Goal: Feedback & Contribution: Submit feedback/report problem

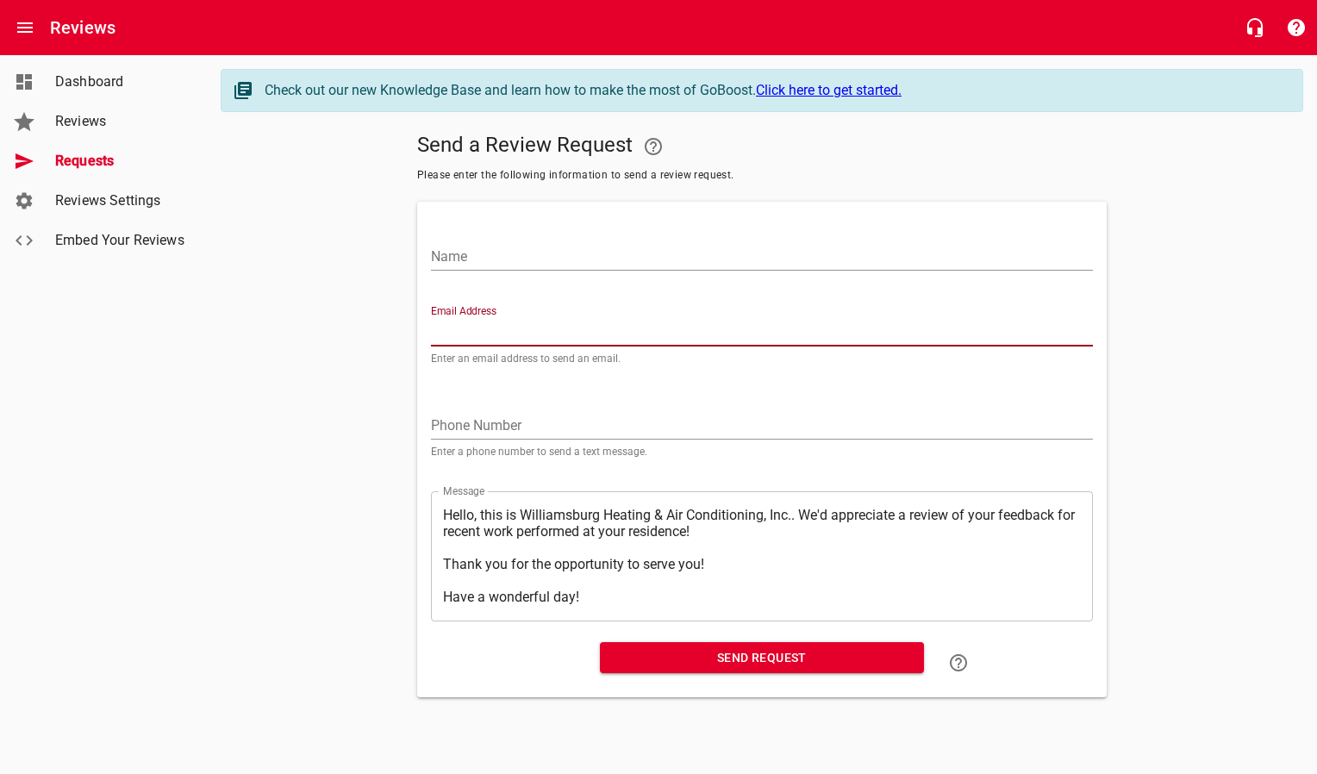
click at [472, 322] on input "Email Address" at bounding box center [762, 333] width 662 height 28
paste input "tigemagic@gmail.com"
type input "tigemagic@gmail.com"
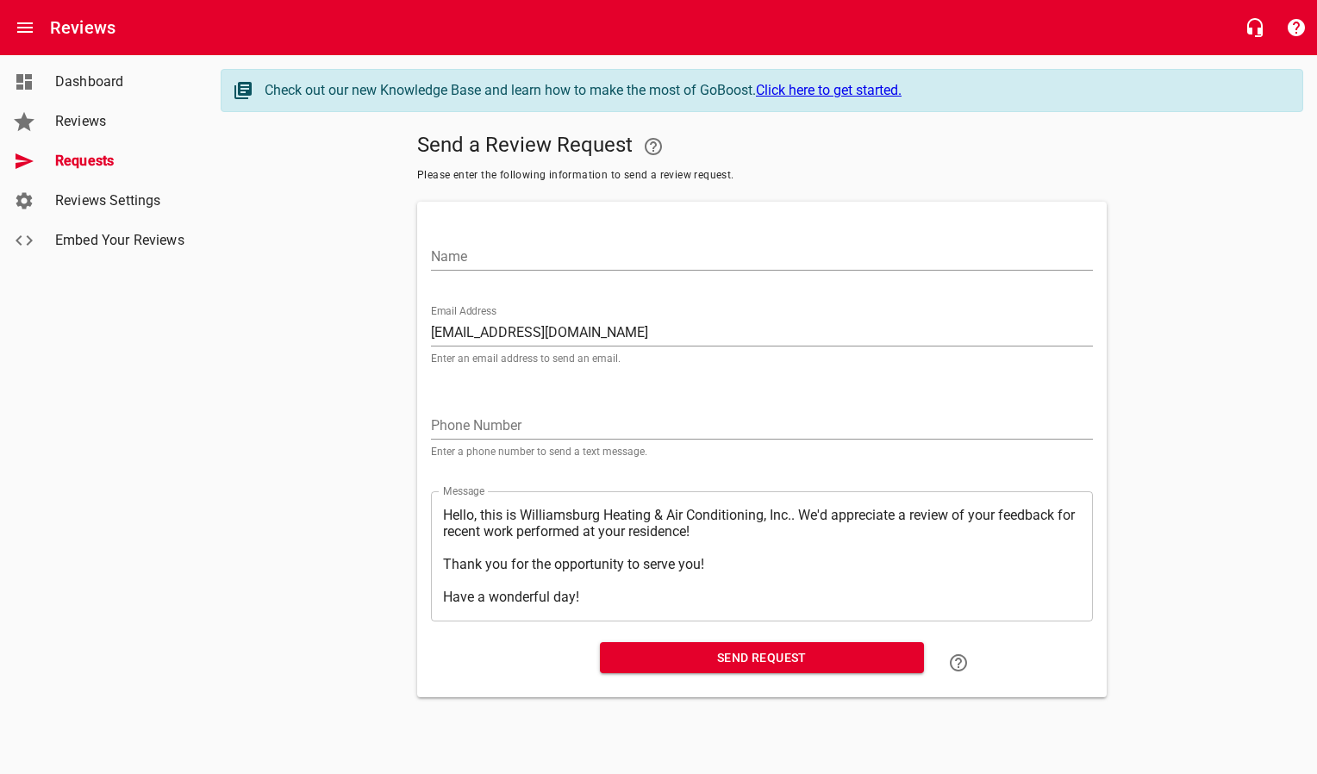
click at [500, 240] on div "Name" at bounding box center [762, 249] width 662 height 41
click at [495, 256] on input "Name" at bounding box center [762, 257] width 662 height 28
type input "Railton & Barbara Anderson"
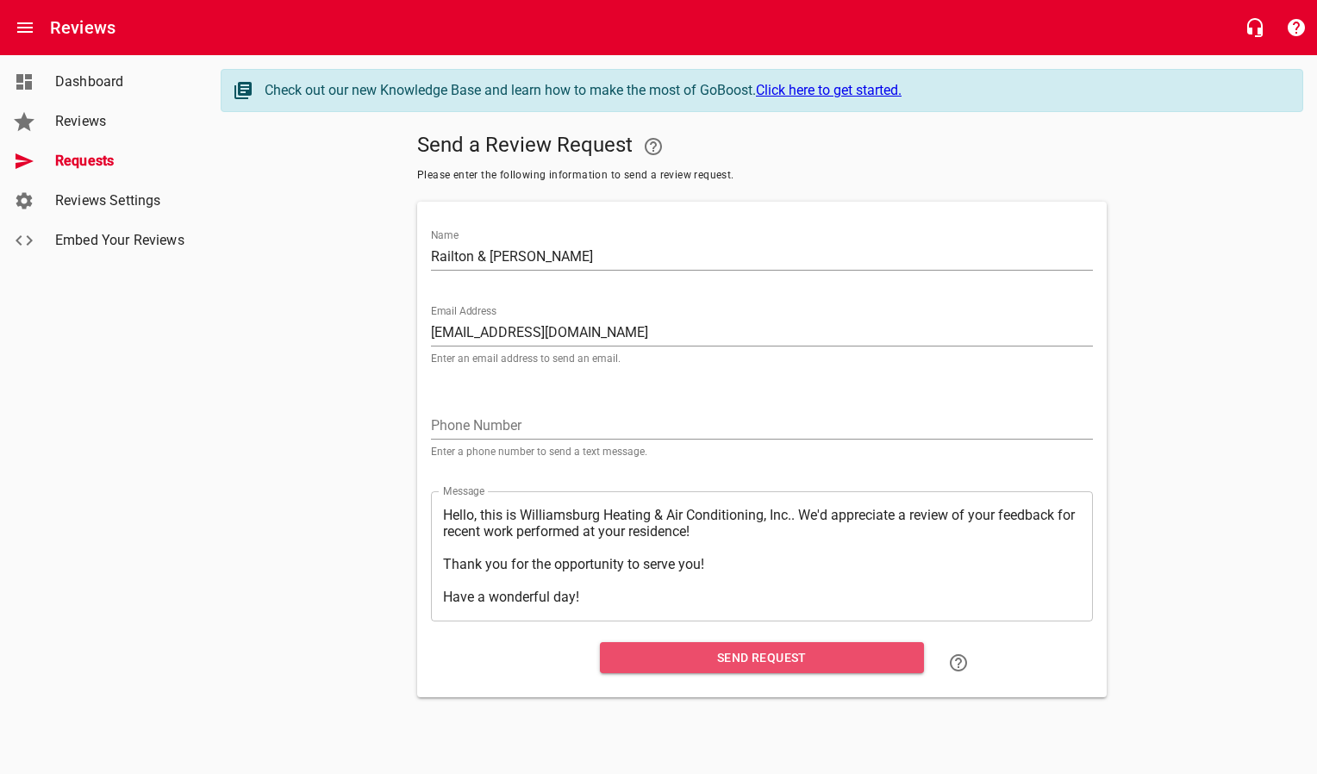
click at [738, 654] on span "Send Request" at bounding box center [762, 658] width 296 height 22
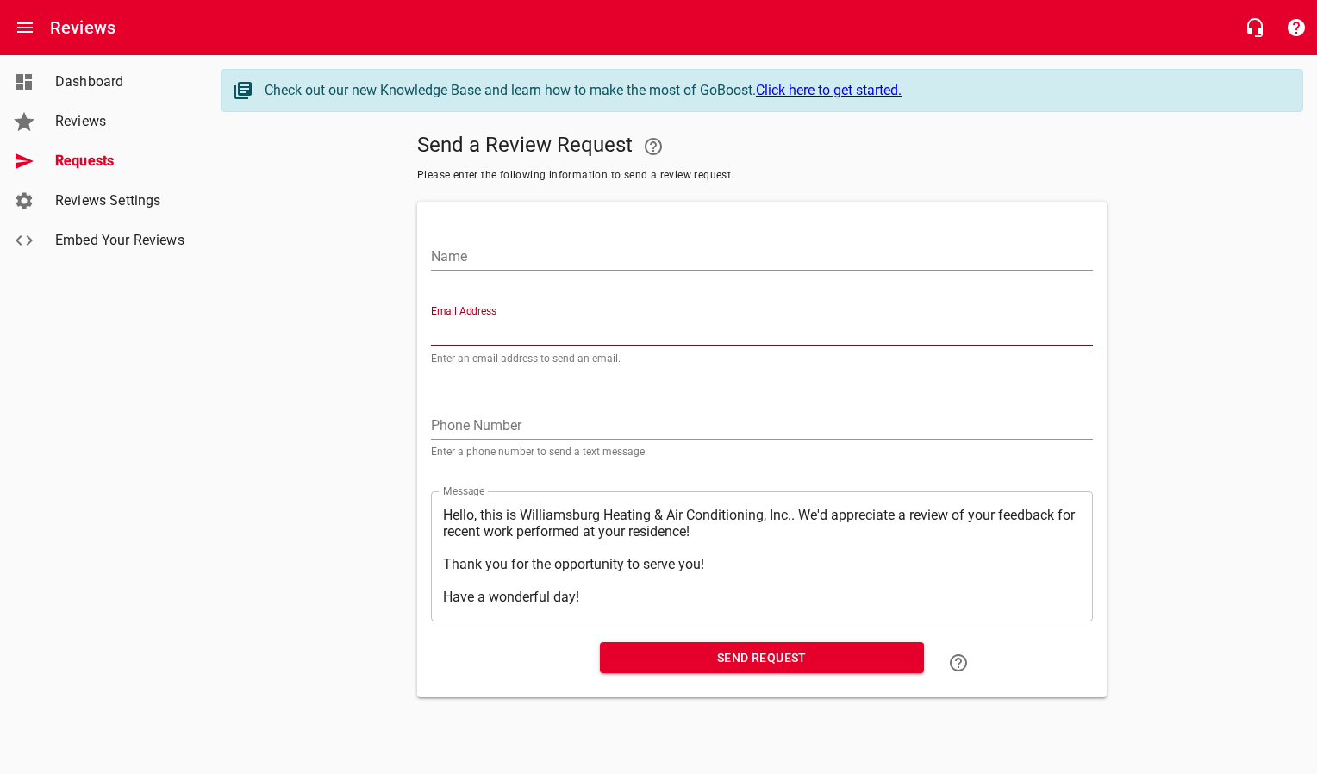
click at [529, 333] on input "Email Address" at bounding box center [762, 333] width 662 height 28
paste input "roolover@verizon.net"
type input "roolover@verizon.net"
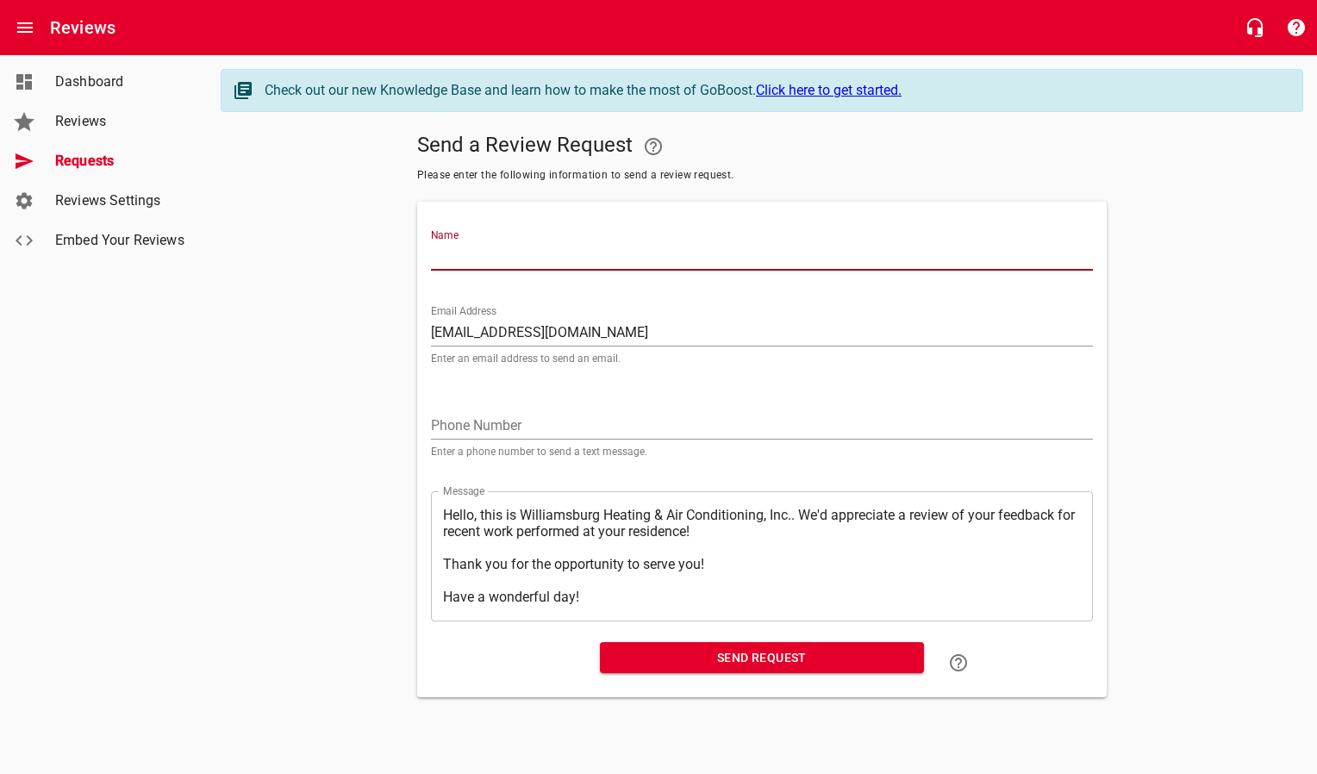
click at [526, 257] on input "Name" at bounding box center [762, 257] width 662 height 28
type input "Marion Zirbel"
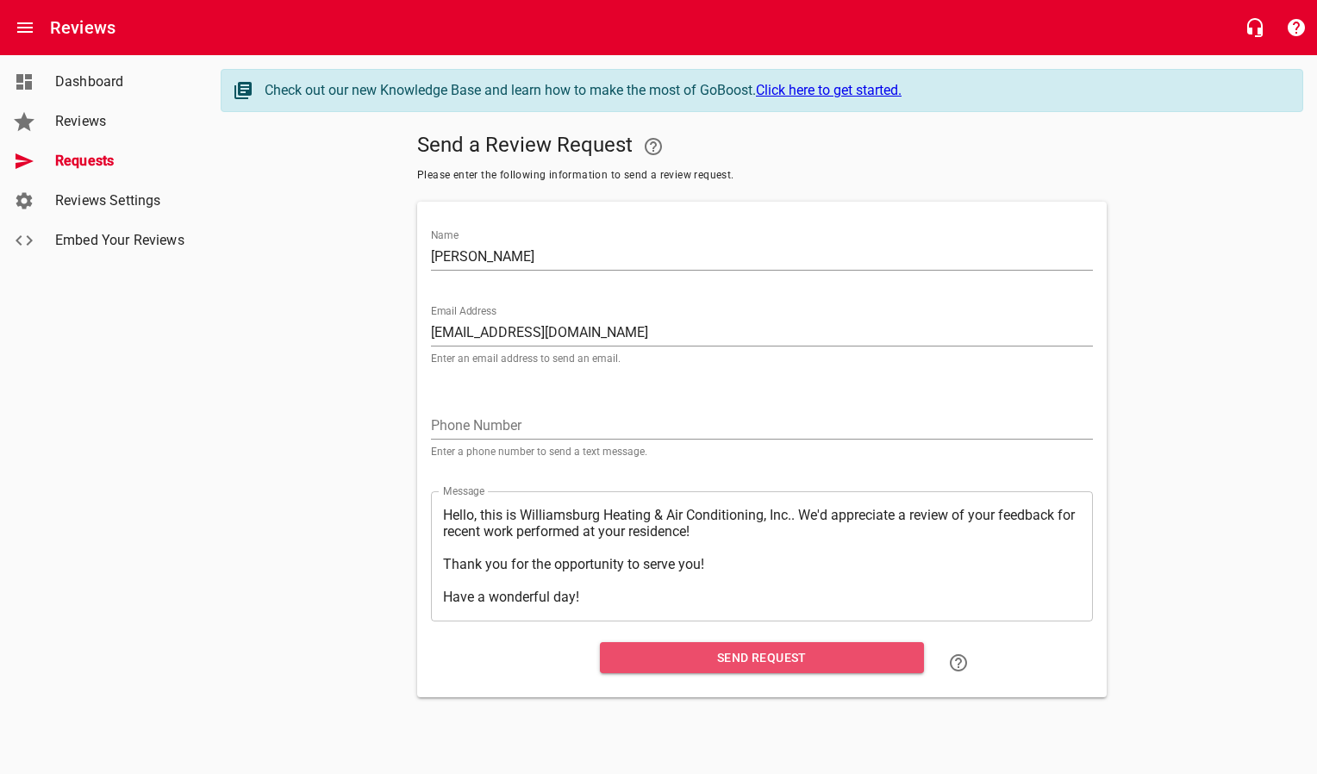
click at [637, 671] on button "Send Request" at bounding box center [762, 658] width 324 height 32
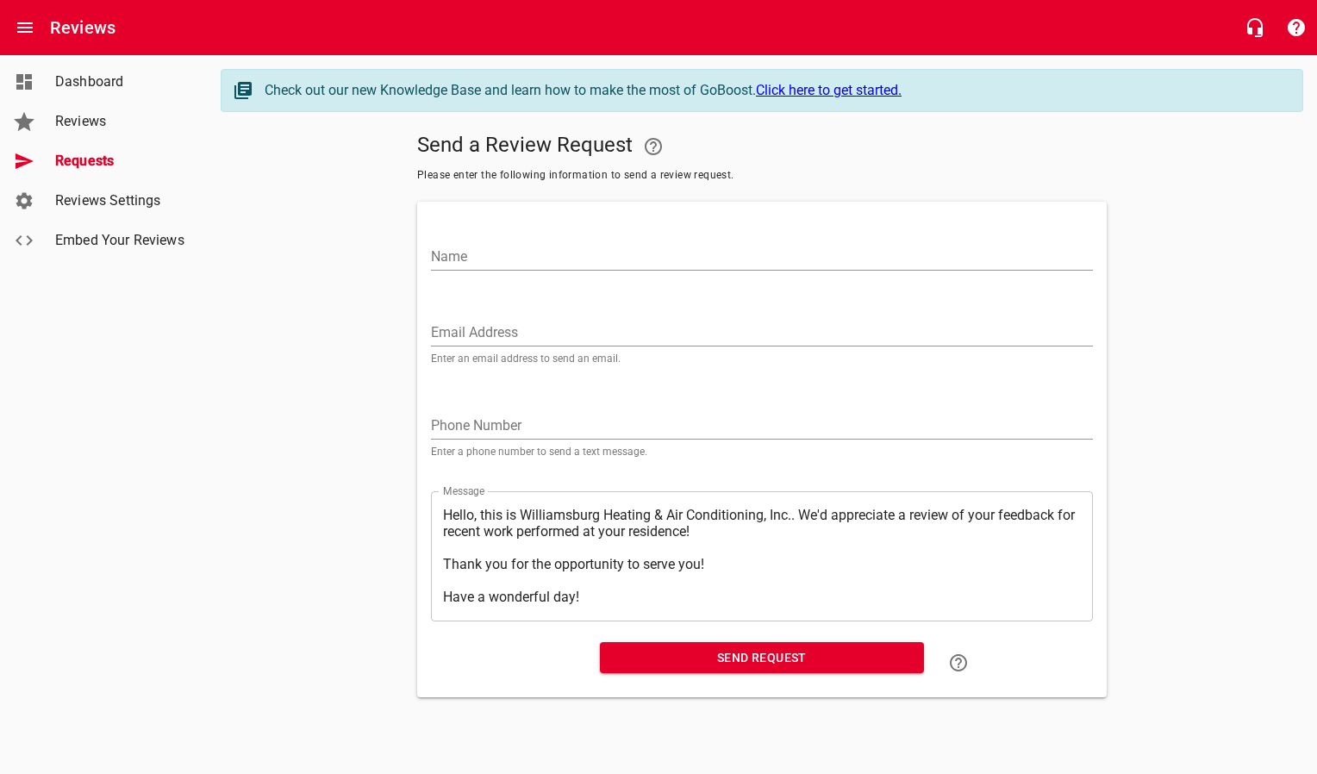
click at [498, 335] on input "Email Address" at bounding box center [762, 333] width 662 height 28
paste input "juliedax@gmail.com"
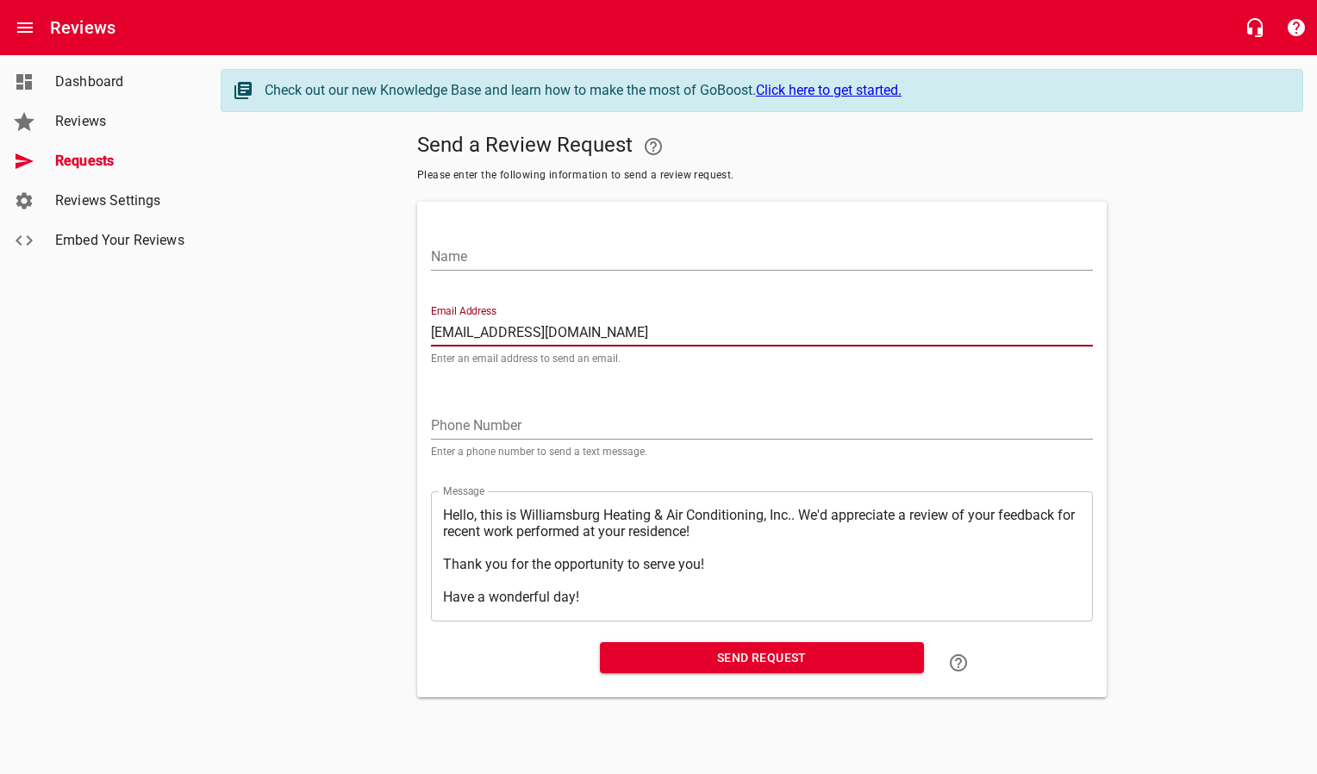
type input "juliedax@gmail.com"
click at [481, 259] on input "Name" at bounding box center [762, 257] width 662 height 28
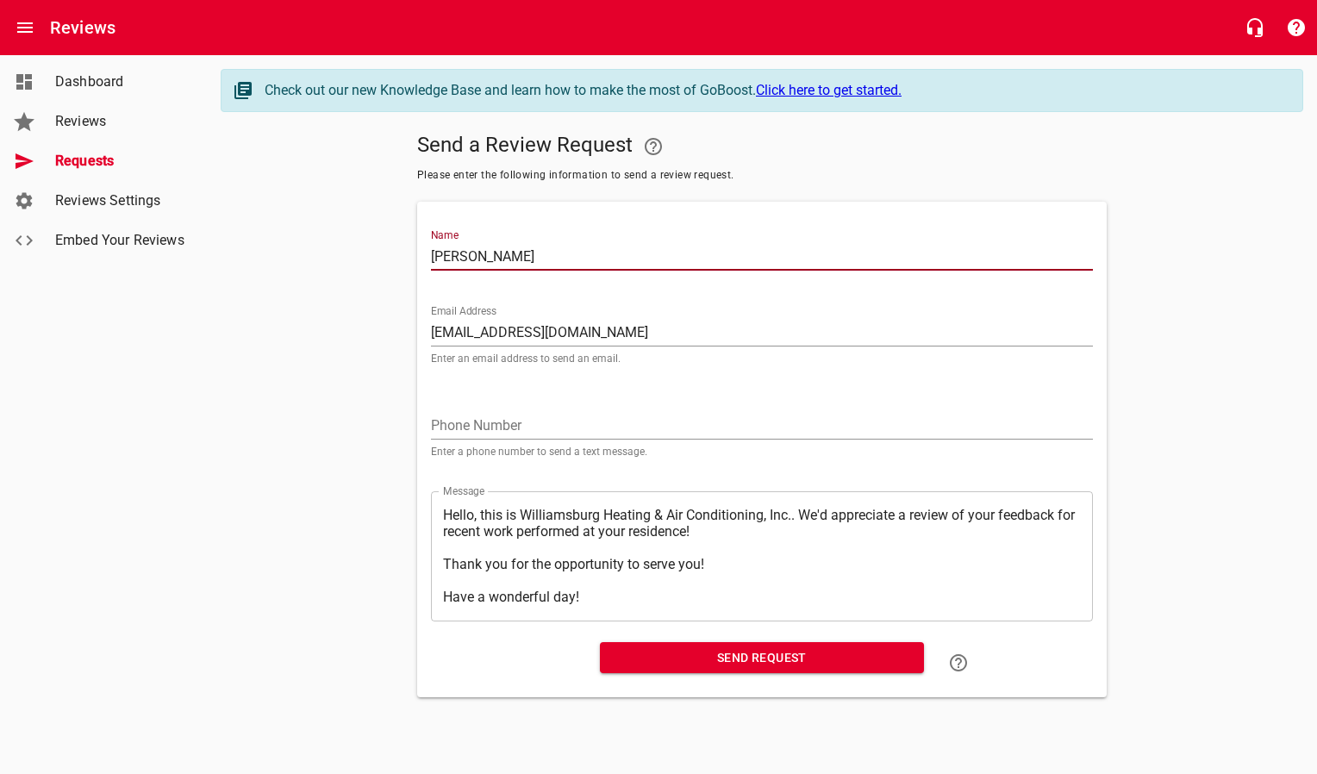
type input "Julie LIgman"
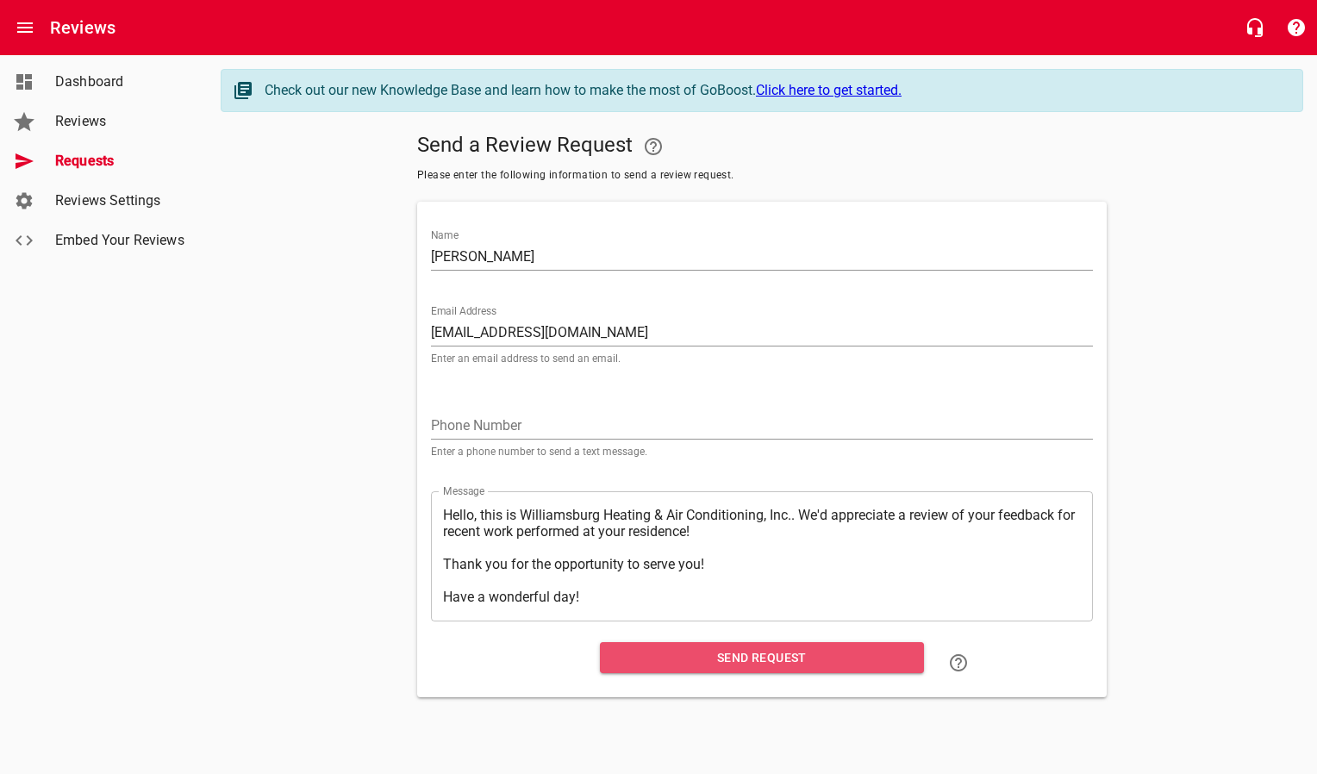
click at [640, 654] on span "Send Request" at bounding box center [762, 658] width 296 height 22
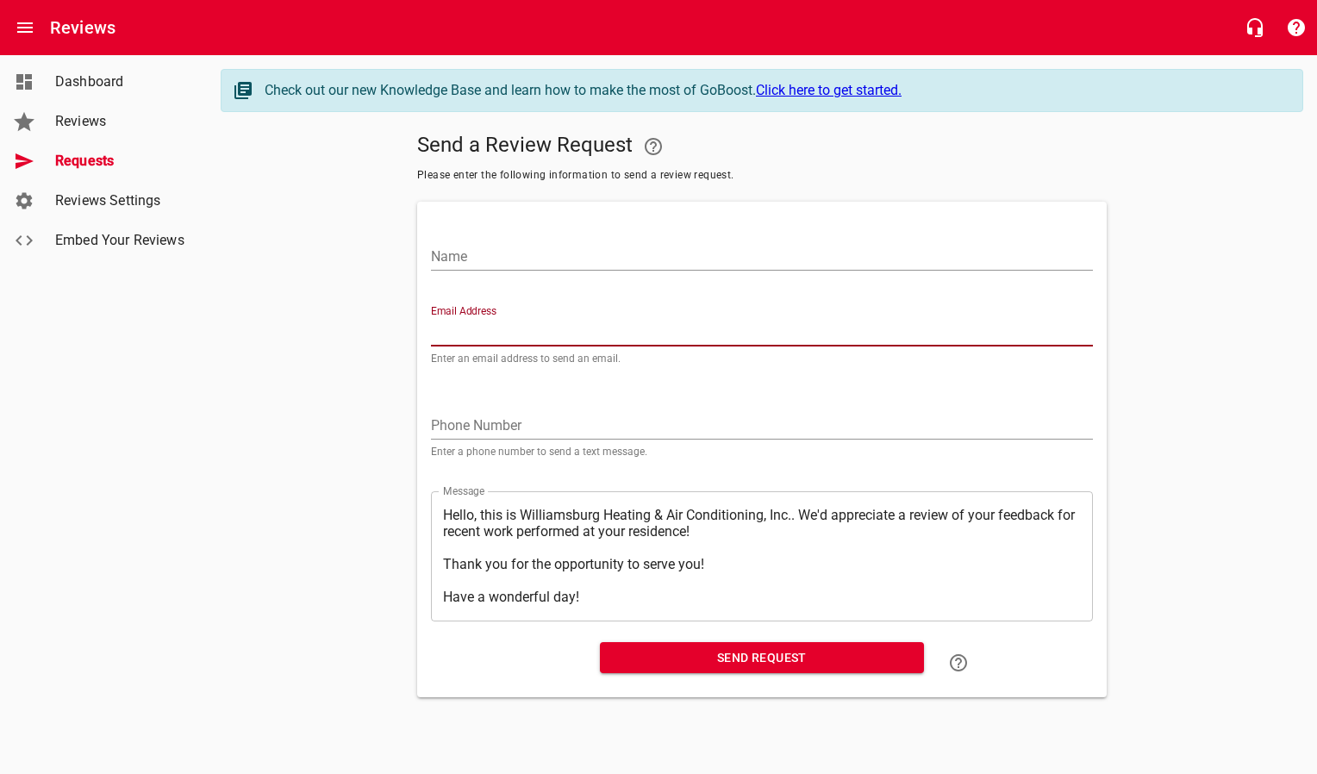
click at [458, 327] on input "Email Address" at bounding box center [762, 333] width 662 height 28
paste input "louisegreer8@yahoo.com"
type input "louisegreer8@yahoo.com"
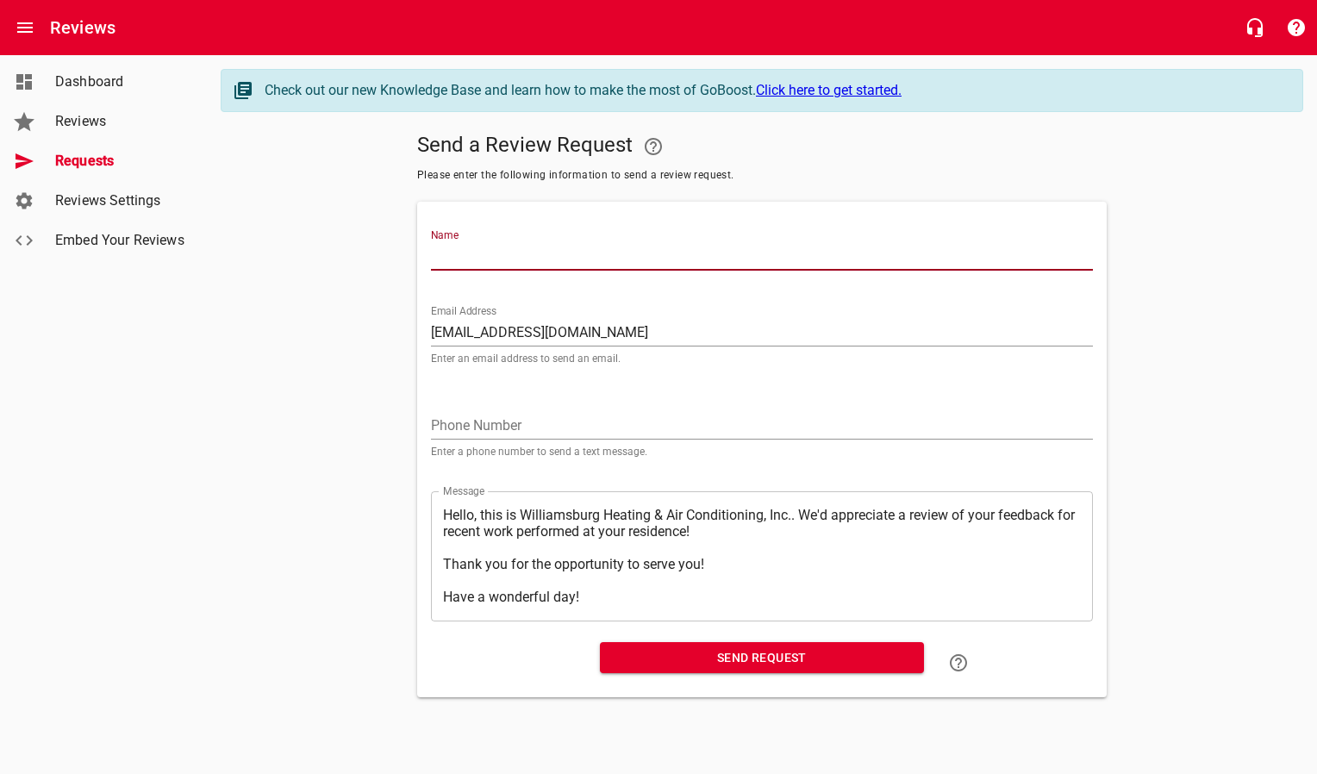
click at [480, 261] on input "Name" at bounding box center [762, 257] width 662 height 28
type input "Louise Greer"
click at [615, 654] on span "Send Request" at bounding box center [762, 658] width 296 height 22
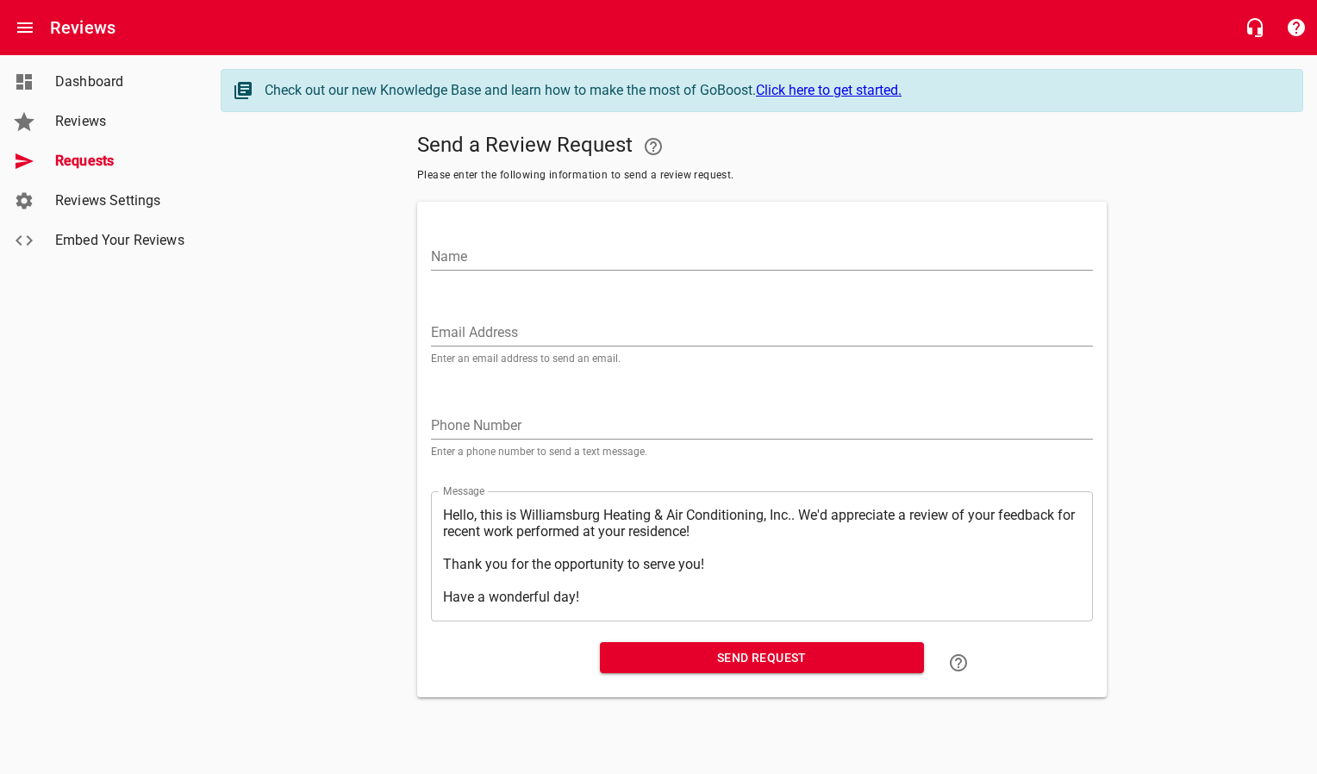
click at [512, 340] on input "Email Address" at bounding box center [762, 333] width 662 height 28
paste input "averyhicks@verizon.net"
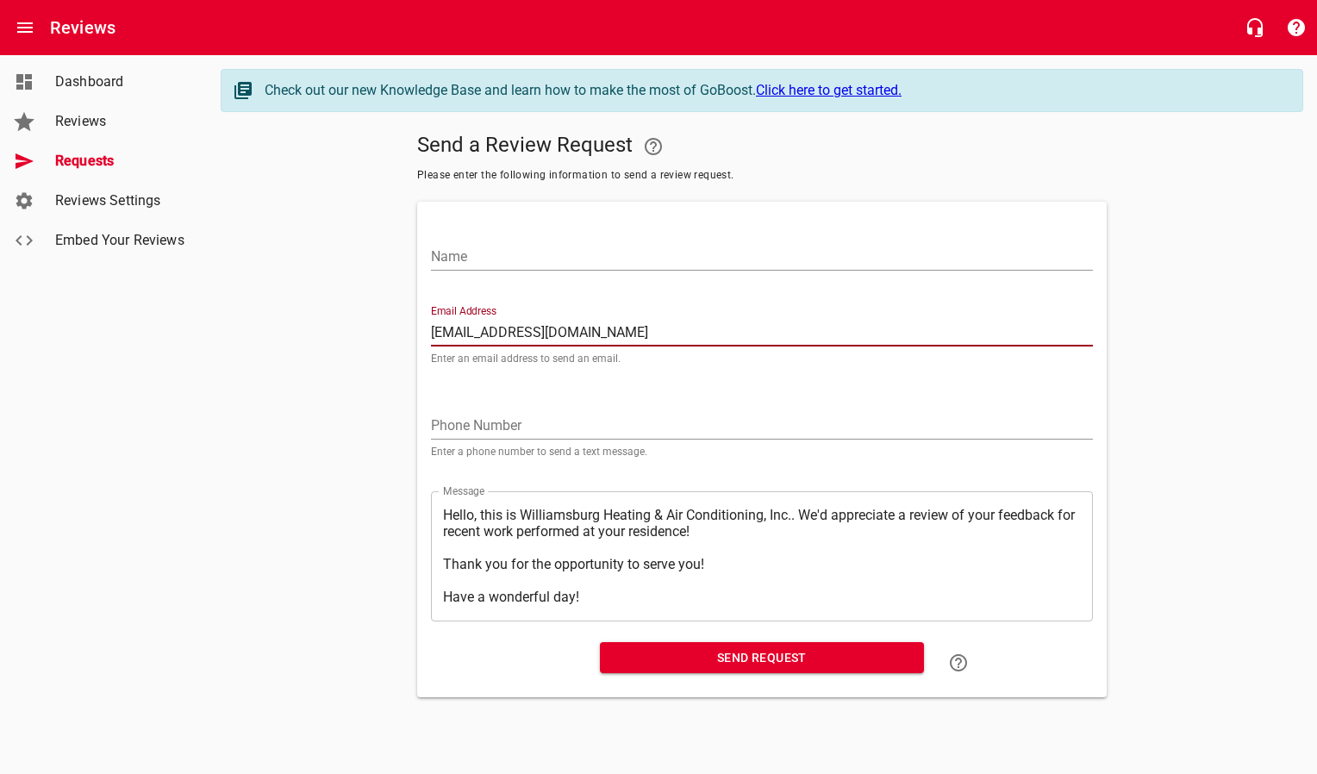
type input "averyhicks@verizon.net"
click at [531, 262] on input "Name" at bounding box center [762, 257] width 662 height 28
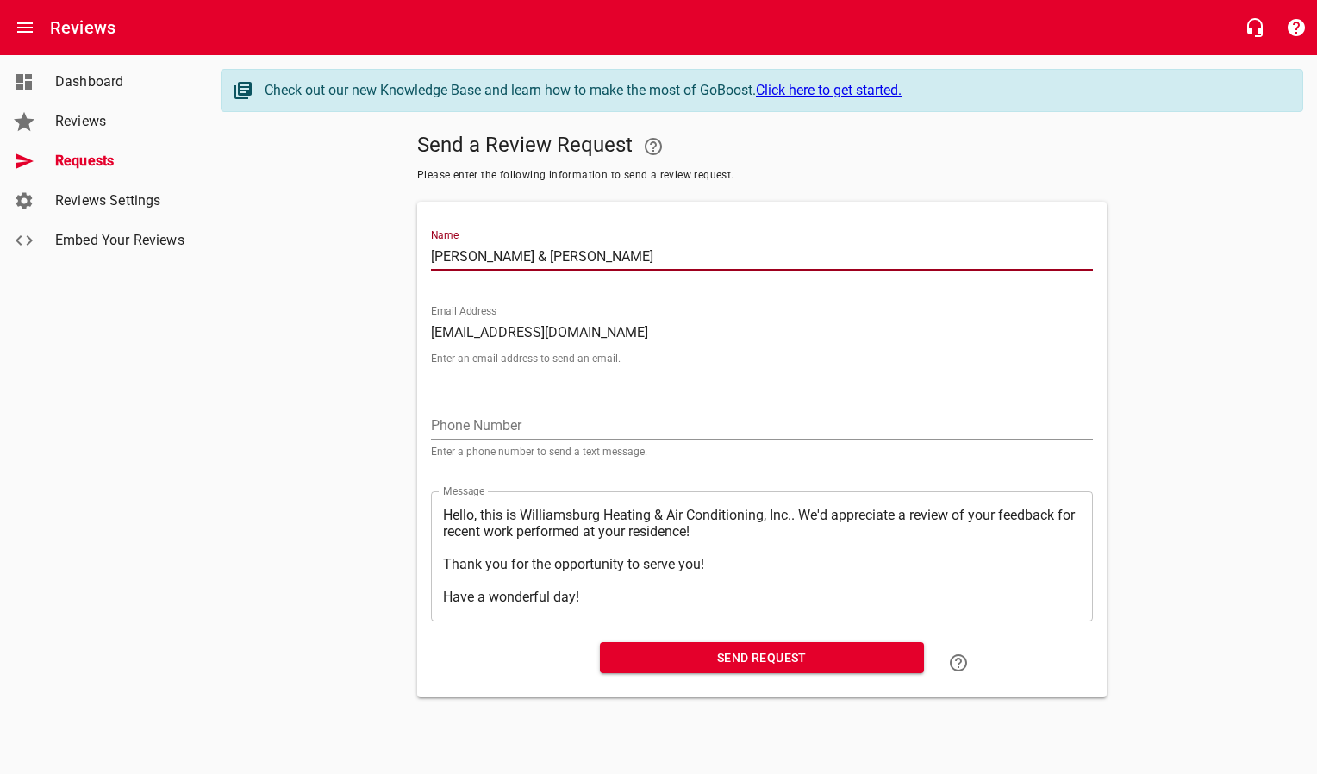
type input "Steven & Avery Hicks"
click at [683, 663] on span "Send Request" at bounding box center [762, 658] width 296 height 22
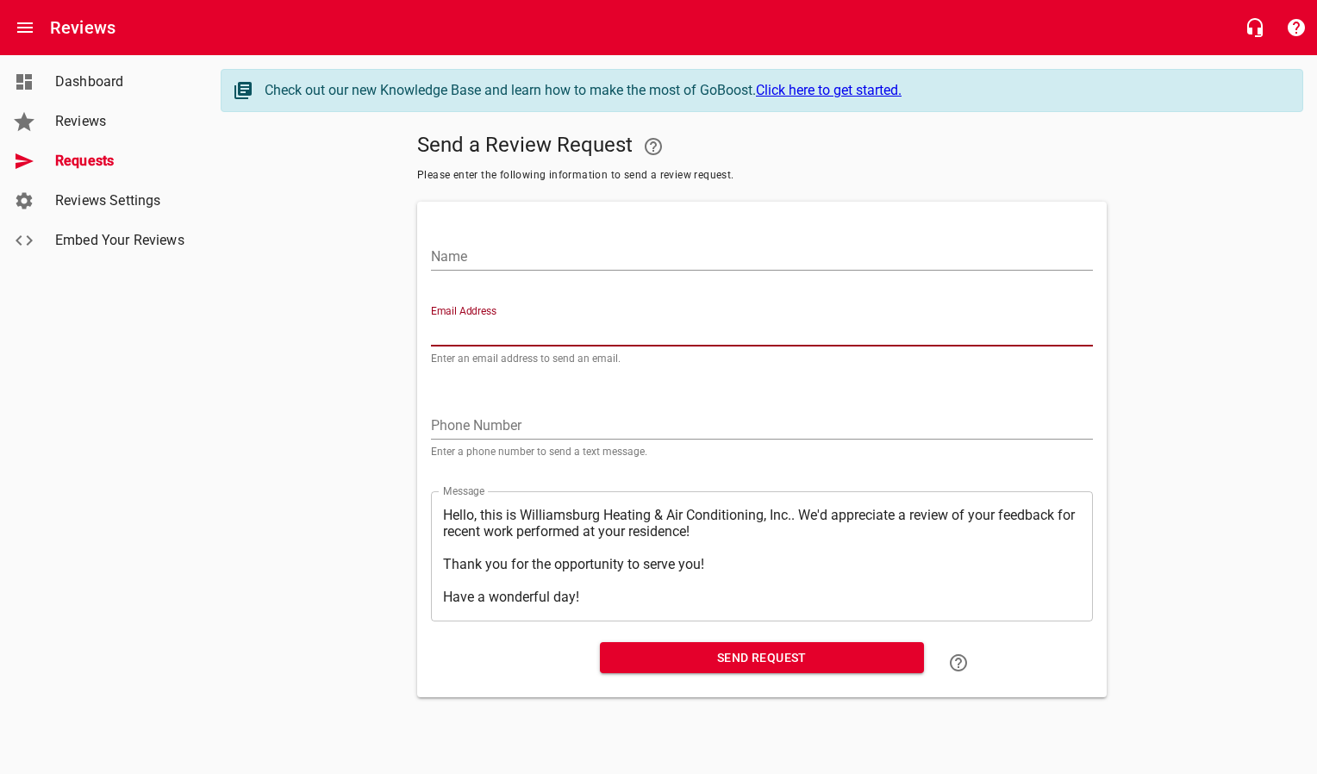
click at [467, 336] on input "Email Address" at bounding box center [762, 333] width 662 height 28
paste input "charlesmoore1940@outlook.com"
type input "charlesmoore1940@outlook.com"
click at [481, 254] on input "Name" at bounding box center [762, 257] width 662 height 28
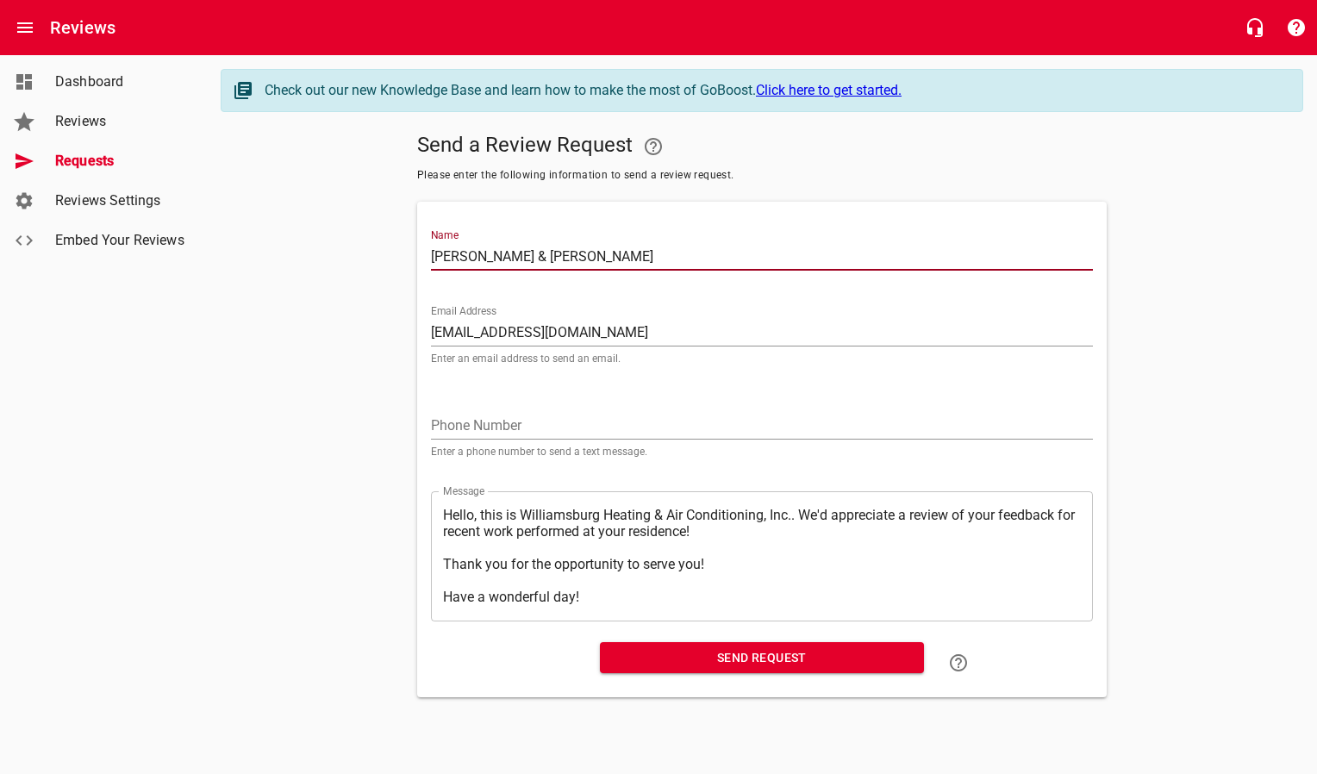
type input "Charles & Sally Moore"
click at [720, 664] on span "Send Request" at bounding box center [762, 658] width 296 height 22
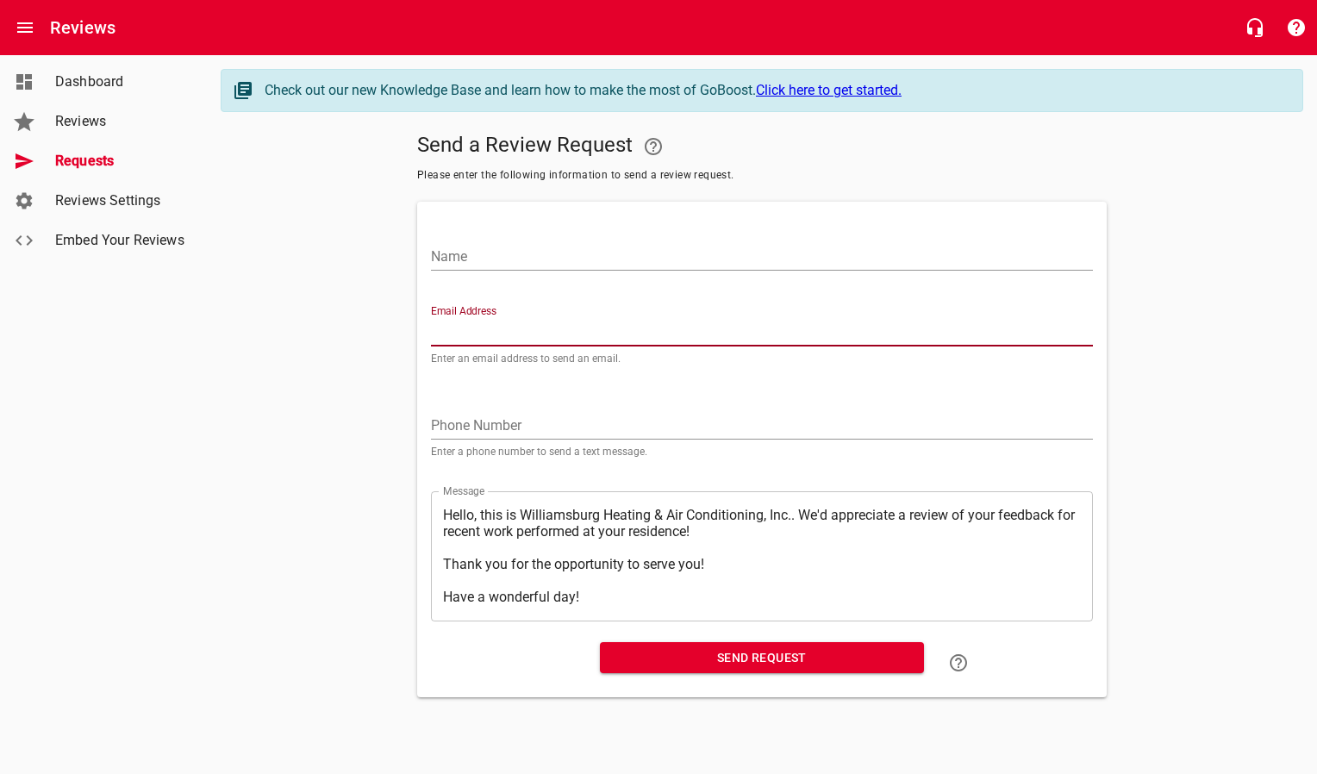
click at [532, 328] on input "Email Address" at bounding box center [762, 333] width 662 height 28
paste input "jfamaemrld@cox.net"
type input "jfamaemrld@cox.net"
click at [549, 252] on input "Name" at bounding box center [762, 257] width 662 height 28
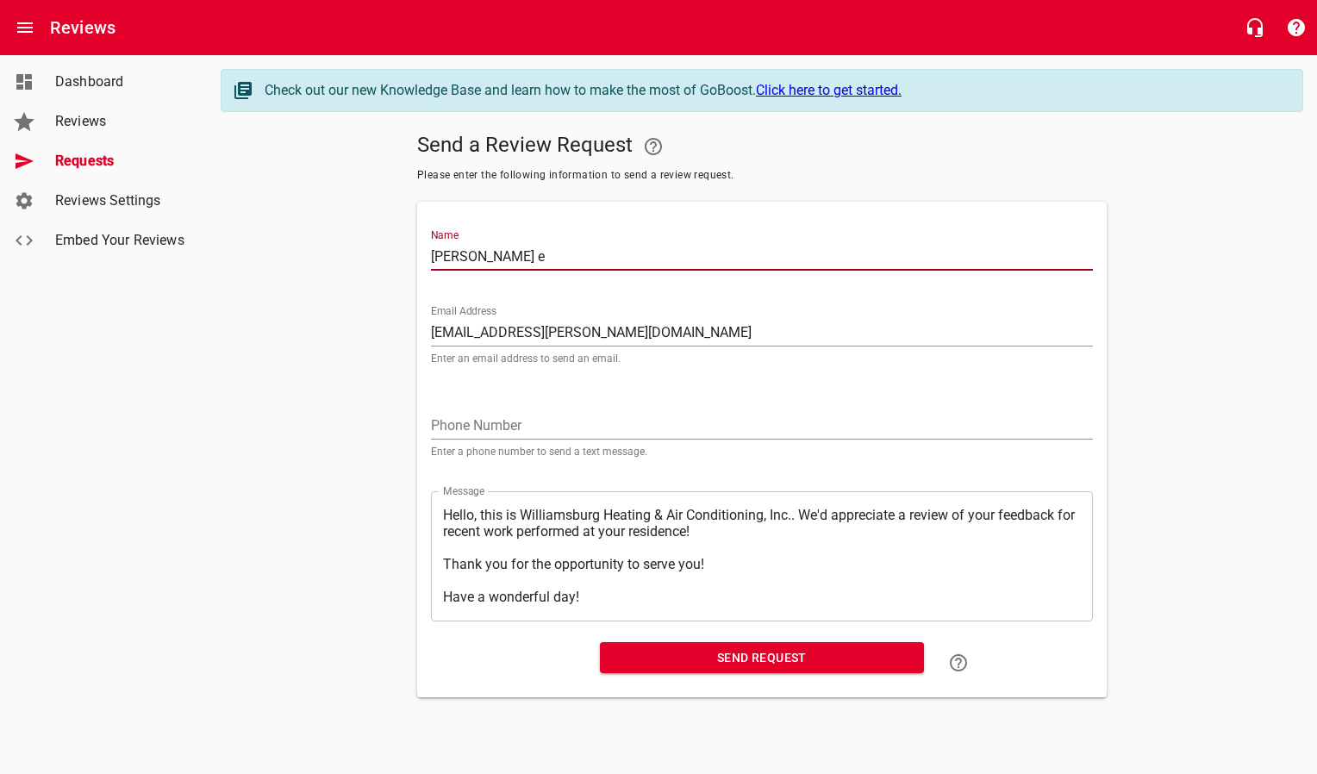
type input "Josephine Fama"
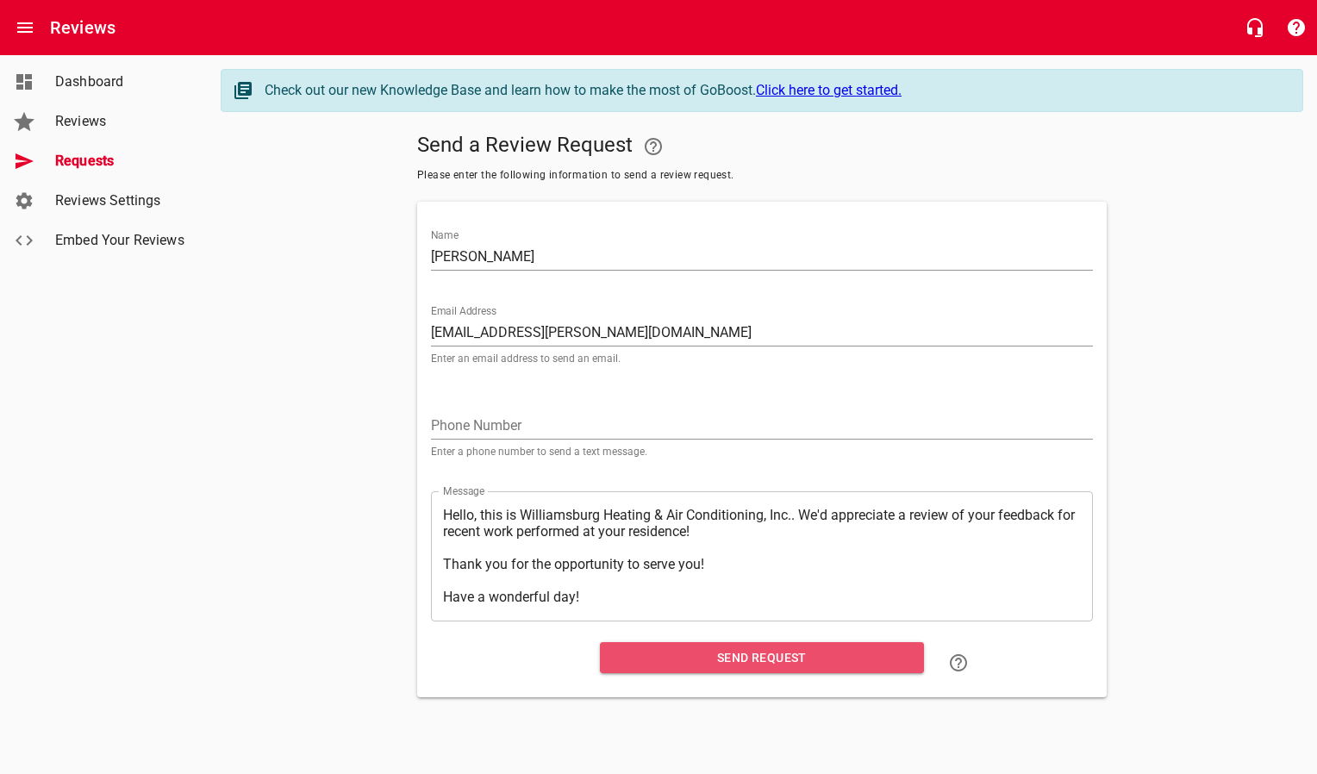
click at [677, 662] on span "Send Request" at bounding box center [762, 658] width 296 height 22
